Goal: Entertainment & Leisure: Consume media (video, audio)

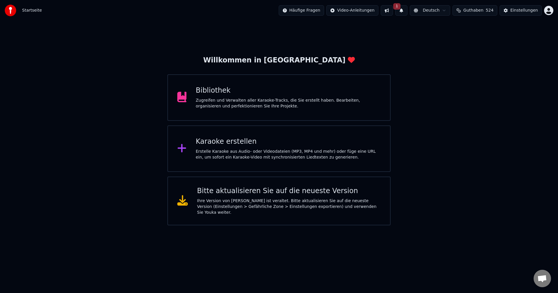
click at [218, 96] on div "Bibliothek Zugreifen und Verwalten aller Karaoke-Tracks, die Sie erstellt haben…" at bounding box center [288, 97] width 185 height 23
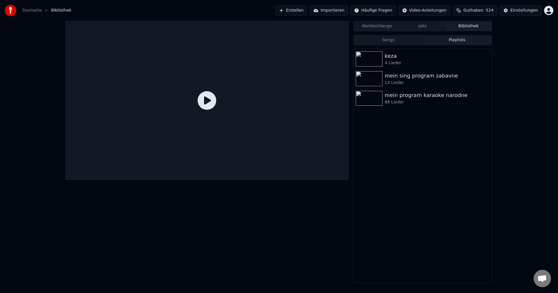
click at [461, 40] on button "Playlists" at bounding box center [457, 40] width 69 height 8
click at [399, 98] on div "mein program karaoke narodne" at bounding box center [434, 95] width 99 height 8
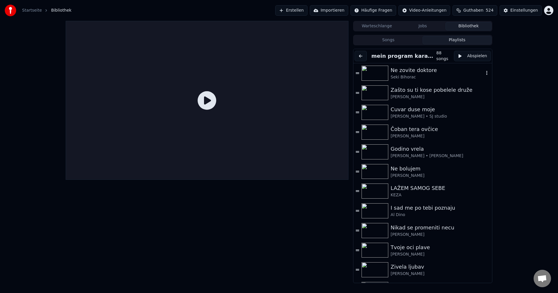
click at [375, 72] on img at bounding box center [375, 73] width 27 height 15
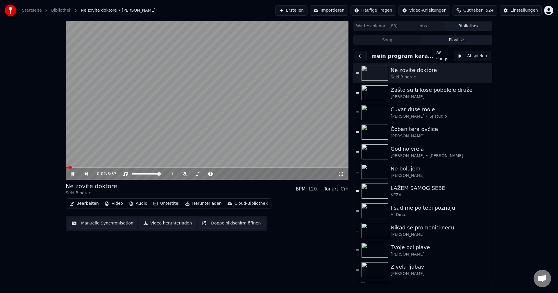
click at [68, 167] on span at bounding box center [67, 167] width 3 height 1
click at [90, 167] on span at bounding box center [78, 167] width 25 height 1
click at [90, 168] on span at bounding box center [86, 167] width 41 height 1
click at [88, 168] on span at bounding box center [89, 167] width 46 height 1
click at [88, 168] on span at bounding box center [97, 167] width 63 height 1
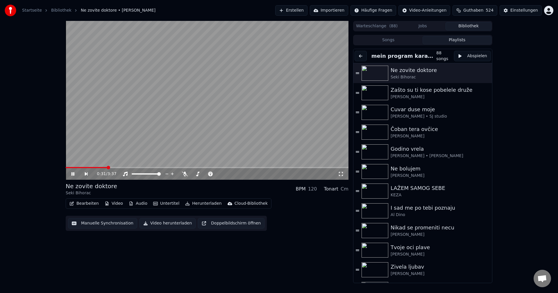
click at [88, 168] on span at bounding box center [87, 167] width 42 height 1
click at [377, 89] on img at bounding box center [375, 93] width 27 height 15
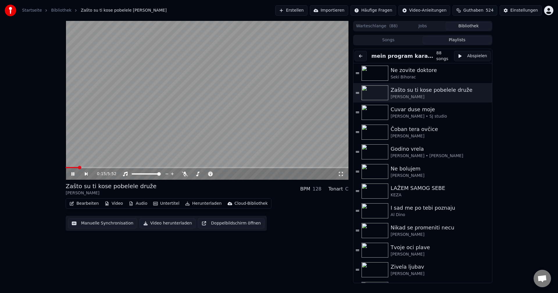
click at [90, 167] on span at bounding box center [207, 167] width 283 height 1
click at [382, 115] on img at bounding box center [375, 112] width 27 height 15
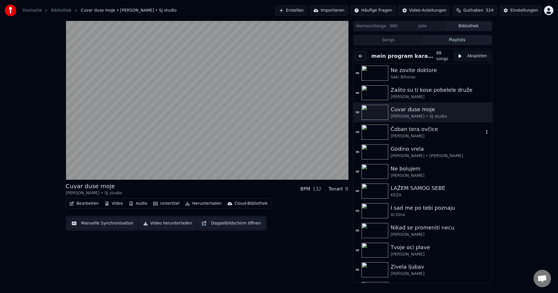
click at [377, 132] on img at bounding box center [375, 132] width 27 height 15
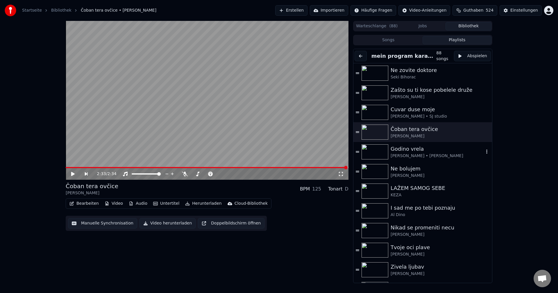
click at [372, 155] on img at bounding box center [375, 152] width 27 height 15
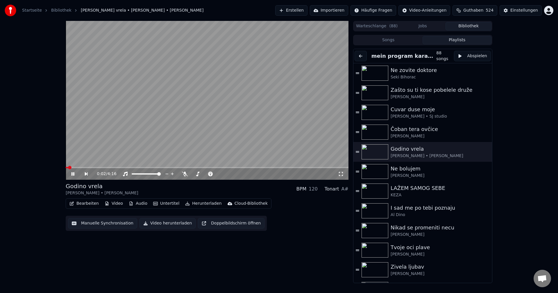
click at [81, 168] on span at bounding box center [207, 167] width 283 height 1
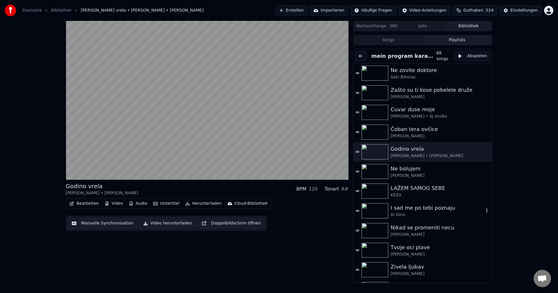
click at [374, 211] on img at bounding box center [375, 211] width 27 height 15
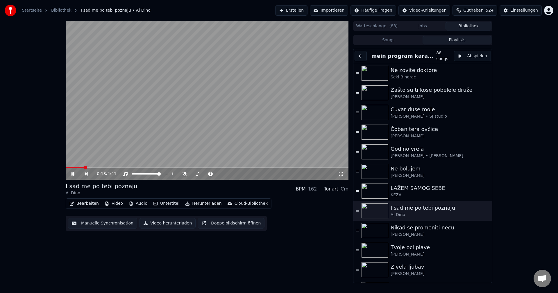
click at [84, 168] on span at bounding box center [75, 167] width 18 height 1
click at [77, 167] on span at bounding box center [75, 167] width 19 height 1
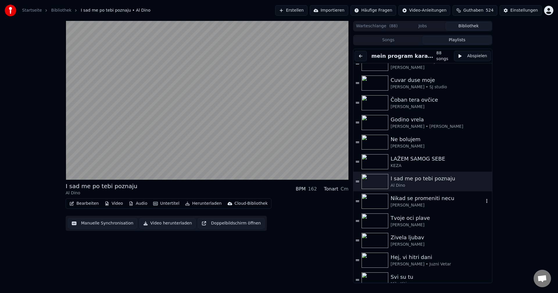
scroll to position [58, 0]
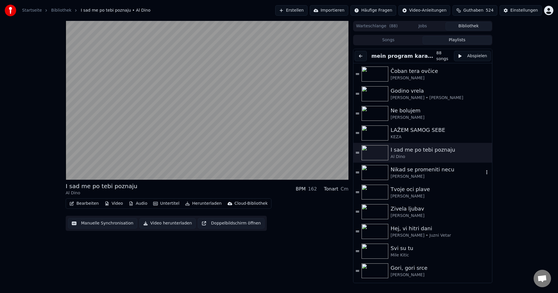
click at [372, 171] on img at bounding box center [375, 172] width 27 height 15
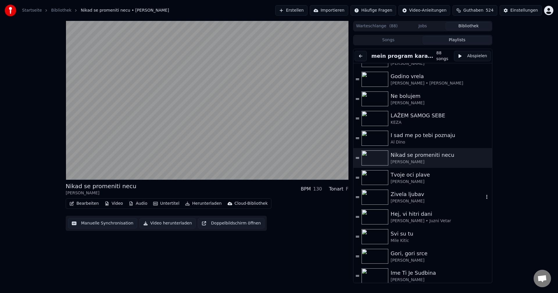
scroll to position [87, 0]
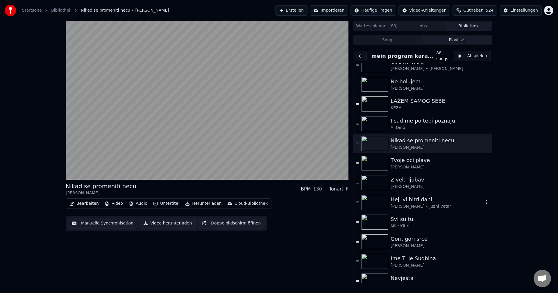
click at [370, 202] on img at bounding box center [375, 202] width 27 height 15
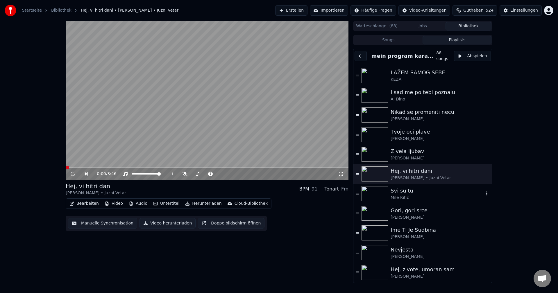
scroll to position [145, 0]
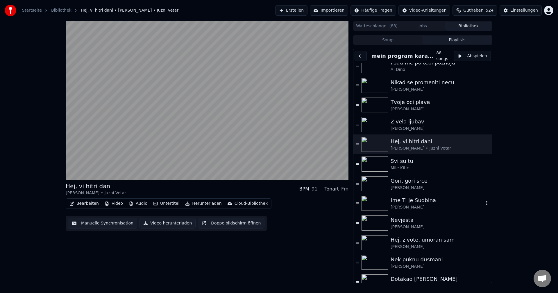
click at [377, 204] on img at bounding box center [375, 203] width 27 height 15
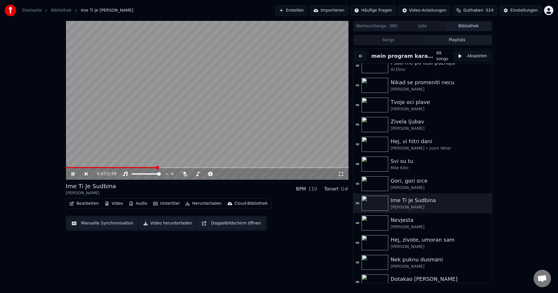
click at [74, 168] on span at bounding box center [111, 167] width 91 height 1
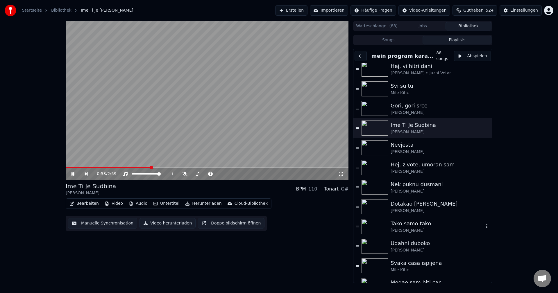
scroll to position [233, 0]
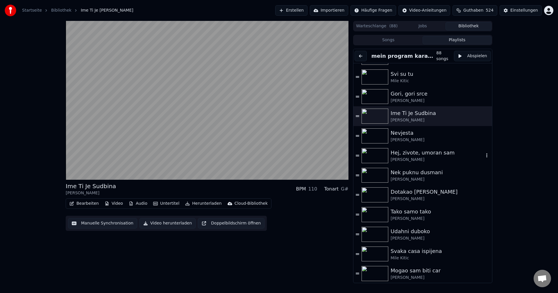
click at [367, 154] on img at bounding box center [375, 155] width 27 height 15
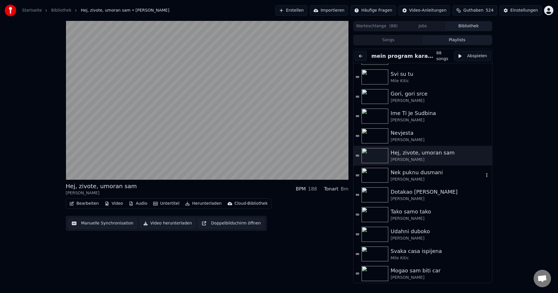
click at [378, 174] on img at bounding box center [375, 175] width 27 height 15
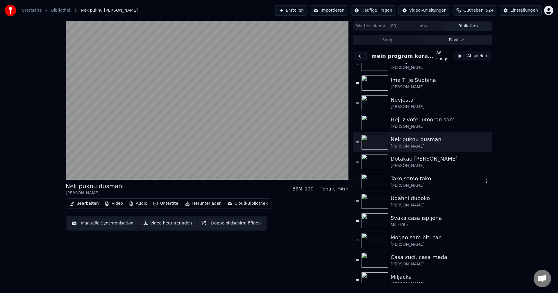
scroll to position [320, 0]
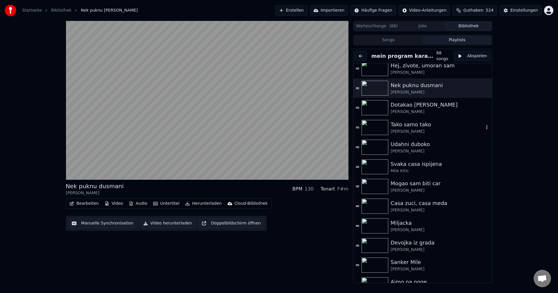
click at [373, 124] on img at bounding box center [375, 127] width 27 height 15
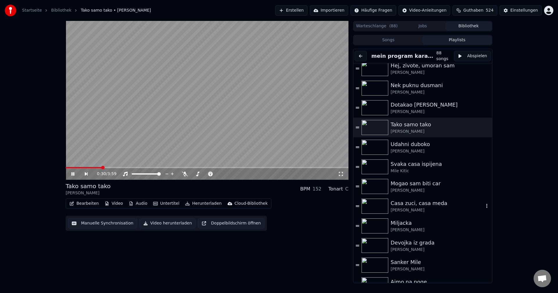
scroll to position [407, 0]
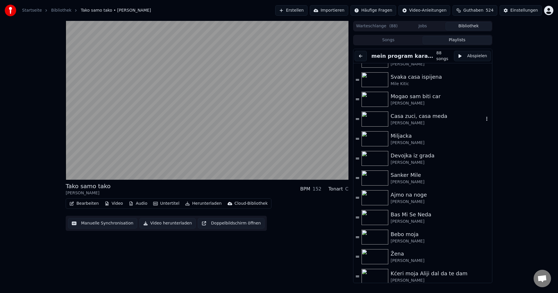
click at [368, 115] on img at bounding box center [375, 119] width 27 height 15
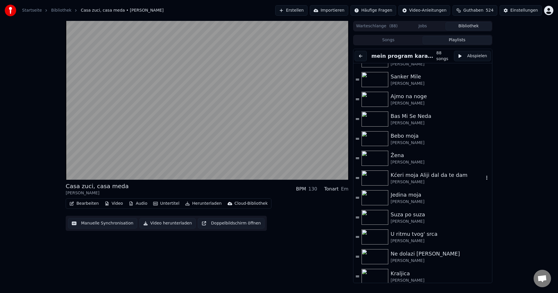
scroll to position [553, 0]
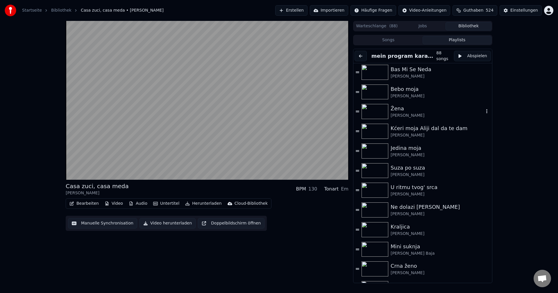
click at [376, 113] on img at bounding box center [375, 111] width 27 height 15
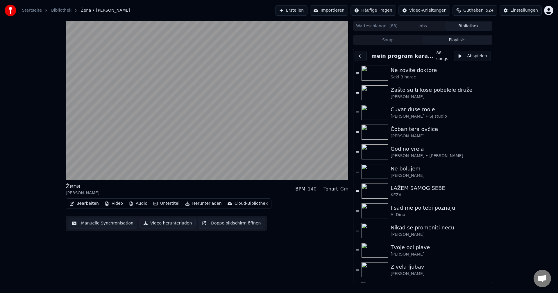
scroll to position [553, 0]
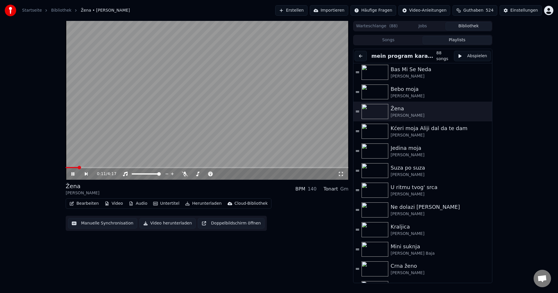
click at [78, 168] on span at bounding box center [72, 167] width 12 height 1
click at [377, 154] on img at bounding box center [375, 151] width 27 height 15
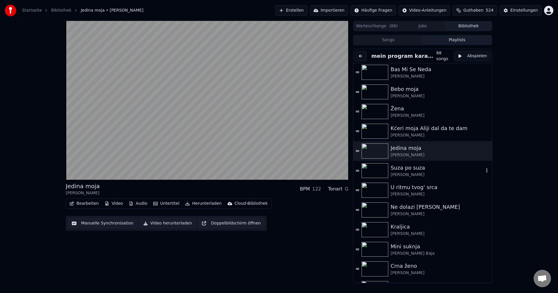
click at [367, 168] on img at bounding box center [375, 170] width 27 height 15
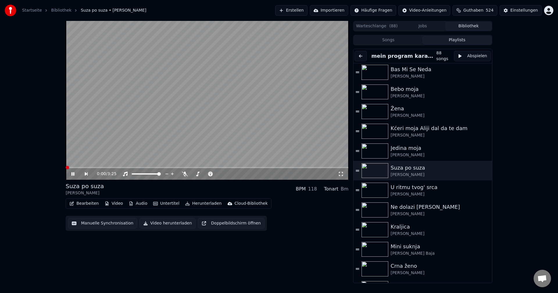
click at [66, 170] on span at bounding box center [67, 167] width 3 height 3
click at [66, 168] on span at bounding box center [81, 167] width 31 height 1
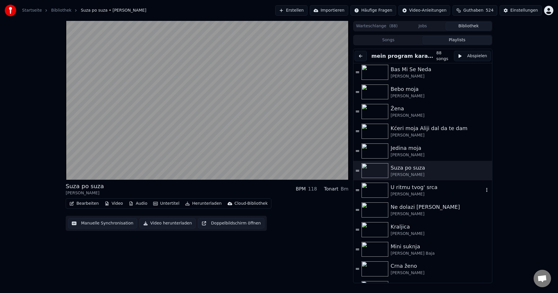
click at [371, 190] on img at bounding box center [375, 190] width 27 height 15
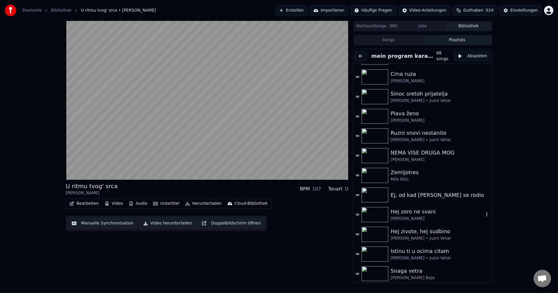
scroll to position [931, 0]
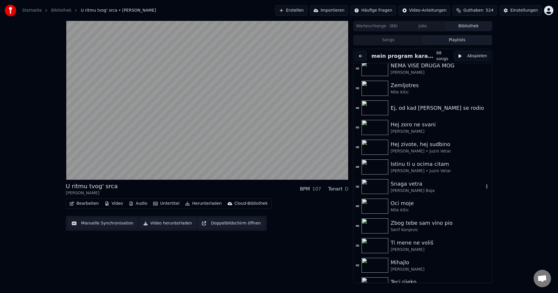
click at [370, 183] on img at bounding box center [375, 186] width 27 height 15
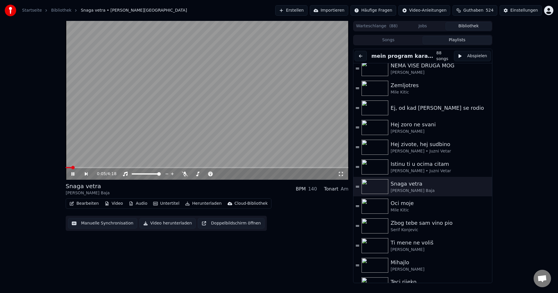
click at [71, 168] on span at bounding box center [69, 167] width 6 height 1
click at [81, 168] on span at bounding box center [207, 167] width 283 height 1
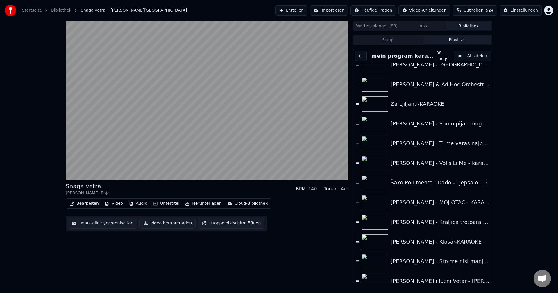
scroll to position [1280, 0]
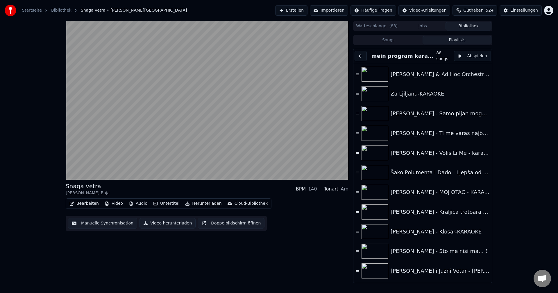
click at [378, 251] on img at bounding box center [375, 251] width 27 height 15
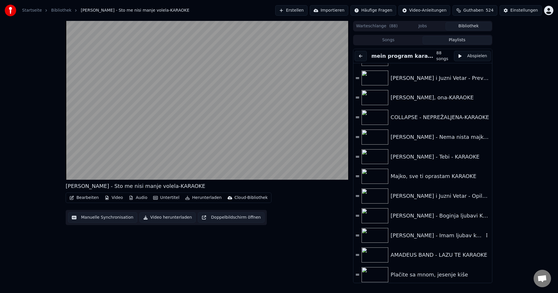
scroll to position [1514, 0]
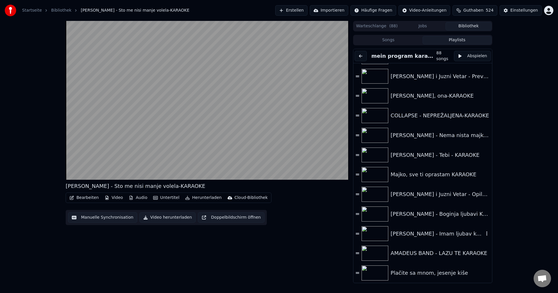
click at [371, 235] on img at bounding box center [375, 234] width 27 height 15
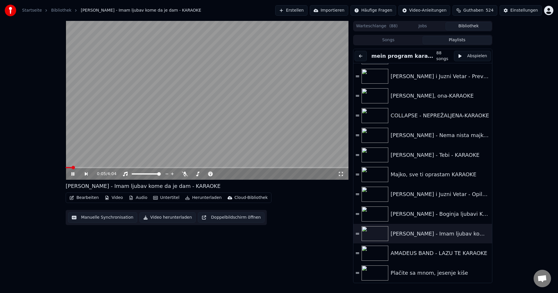
click at [72, 168] on span at bounding box center [69, 167] width 6 height 1
click at [72, 168] on span at bounding box center [89, 167] width 46 height 1
click at [76, 168] on span at bounding box center [71, 167] width 10 height 1
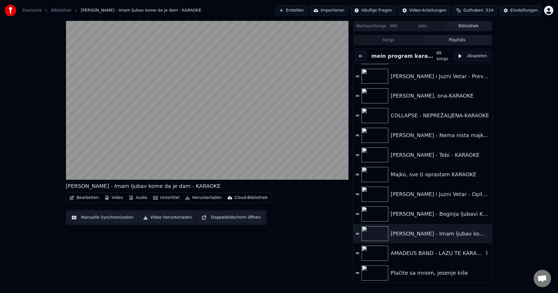
click at [372, 254] on img at bounding box center [375, 253] width 27 height 15
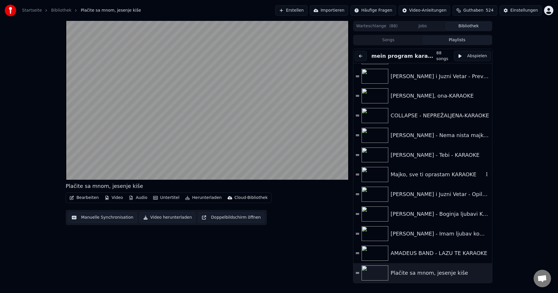
click at [373, 175] on img at bounding box center [375, 174] width 27 height 15
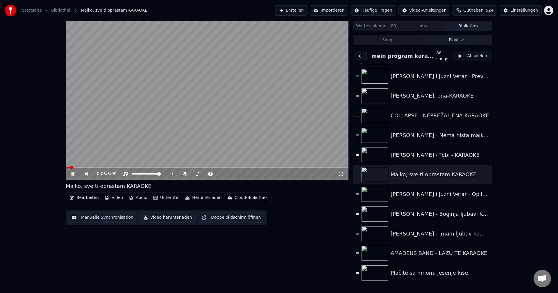
click at [460, 41] on button "Playlists" at bounding box center [457, 40] width 69 height 8
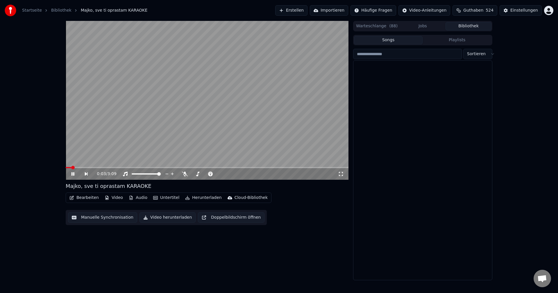
click at [391, 42] on button "Songs" at bounding box center [388, 40] width 69 height 8
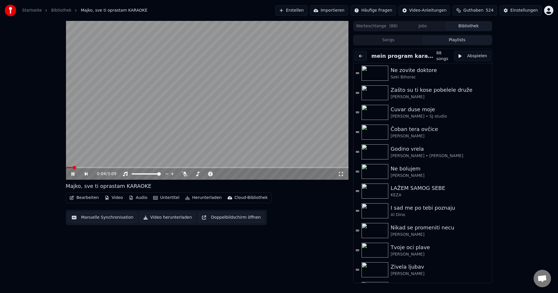
click at [463, 41] on button "Playlists" at bounding box center [457, 40] width 69 height 8
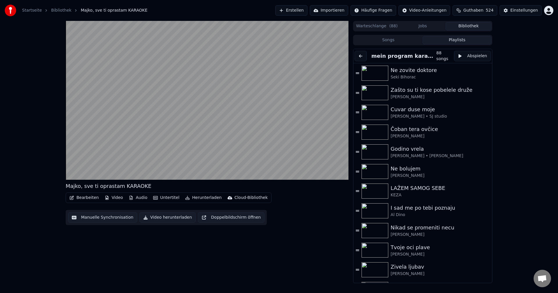
click at [363, 56] on button at bounding box center [361, 56] width 12 height 10
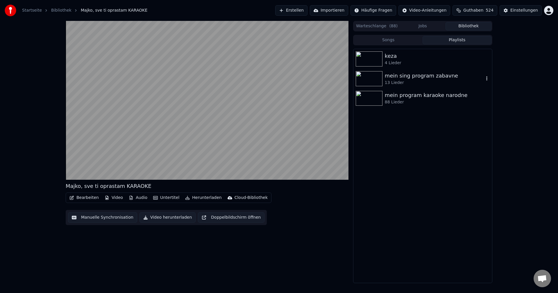
click at [371, 80] on img at bounding box center [369, 78] width 27 height 15
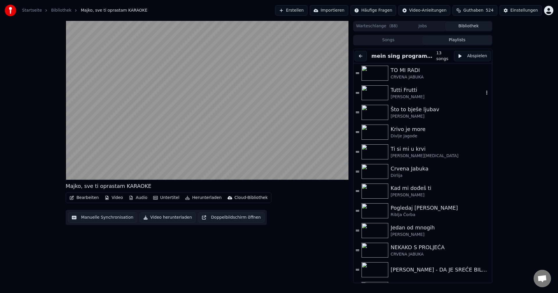
click at [371, 91] on img at bounding box center [375, 93] width 27 height 15
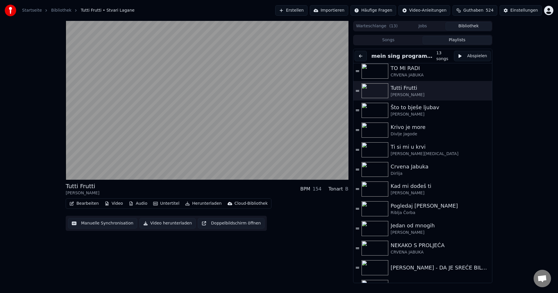
scroll to position [0, 0]
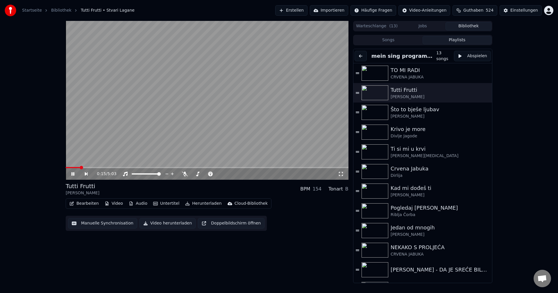
click at [80, 168] on span at bounding box center [73, 167] width 14 height 1
